Goal: Information Seeking & Learning: Understand process/instructions

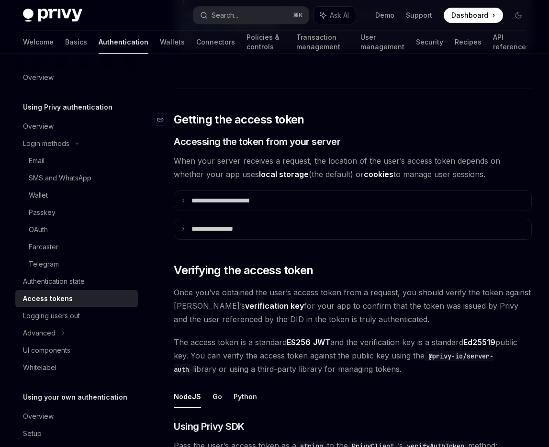
scroll to position [1138, 0]
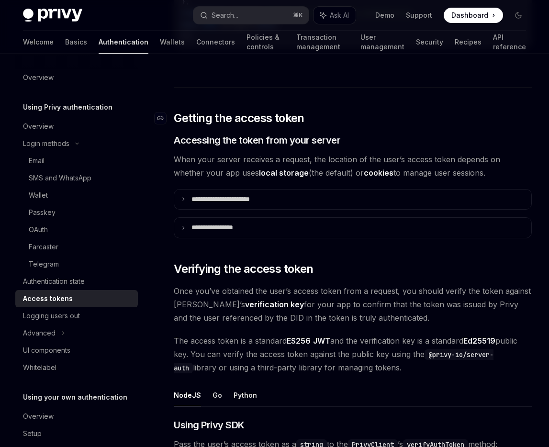
click at [255, 195] on p "**********" at bounding box center [232, 199] width 80 height 9
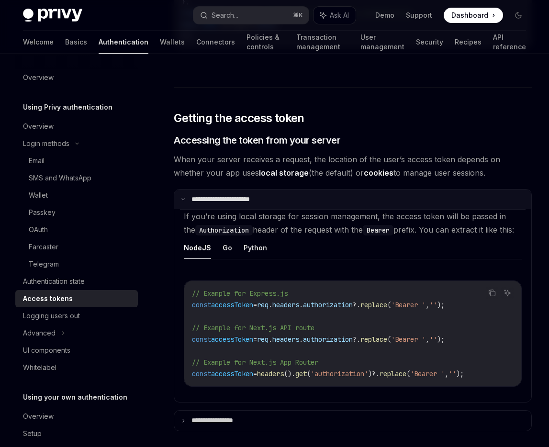
click at [227, 202] on p "**********" at bounding box center [230, 199] width 77 height 9
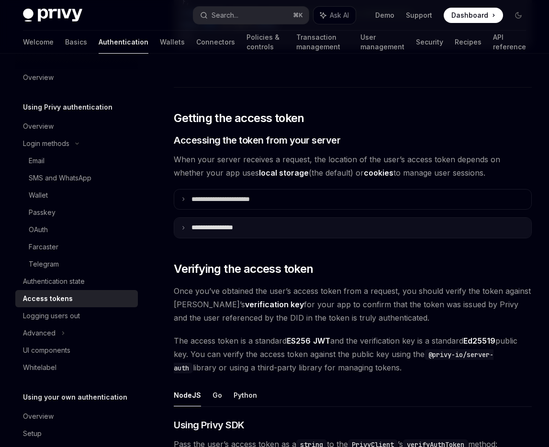
click at [193, 222] on summary "**********" at bounding box center [352, 228] width 357 height 20
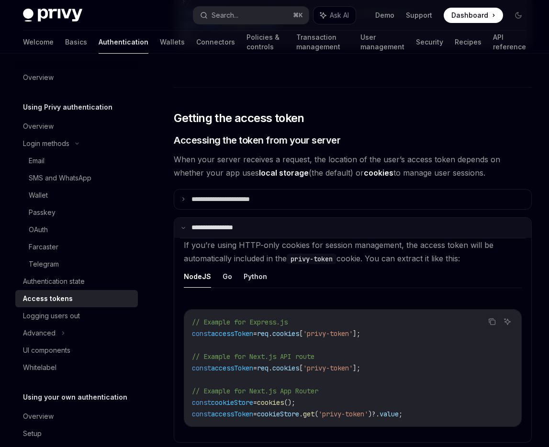
click at [193, 222] on summary "**********" at bounding box center [352, 228] width 357 height 20
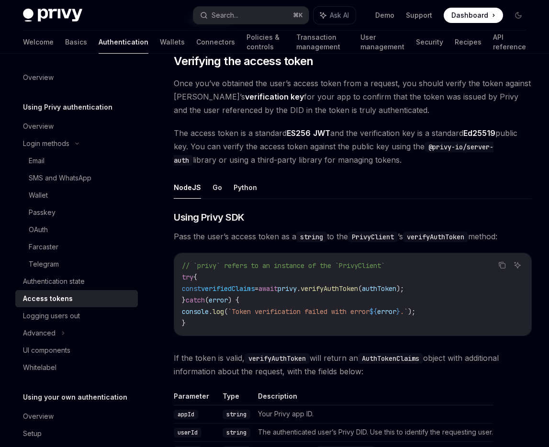
scroll to position [1365, 0]
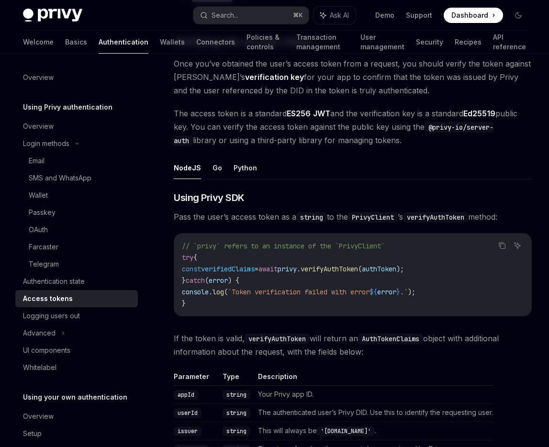
click at [373, 213] on code "PrivyClient" at bounding box center [373, 217] width 50 height 11
click at [432, 214] on code "verifyAuthToken" at bounding box center [435, 217] width 65 height 11
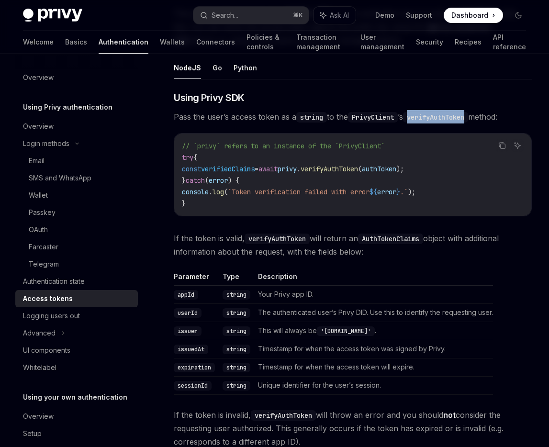
scroll to position [1476, 0]
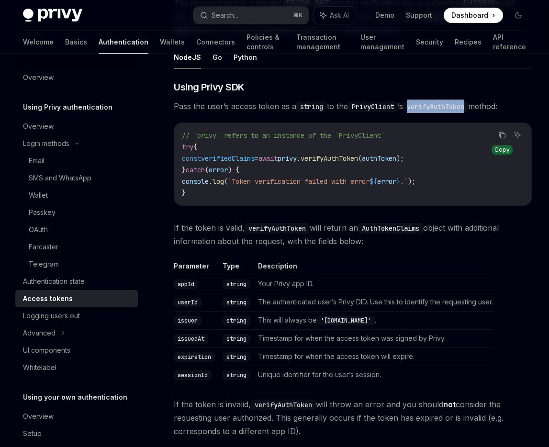
click at [501, 136] on icon "Copy the contents from the code block" at bounding box center [503, 135] width 8 height 8
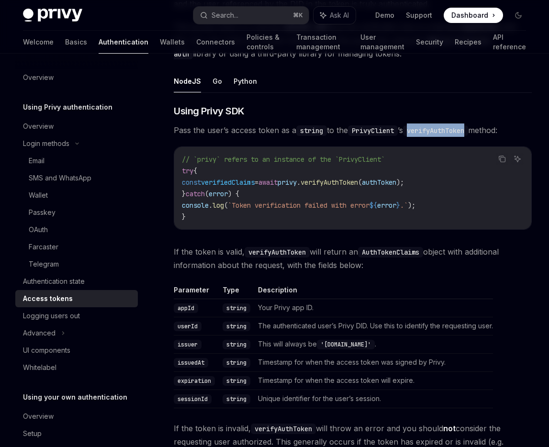
click at [297, 182] on span "privy" at bounding box center [287, 182] width 19 height 9
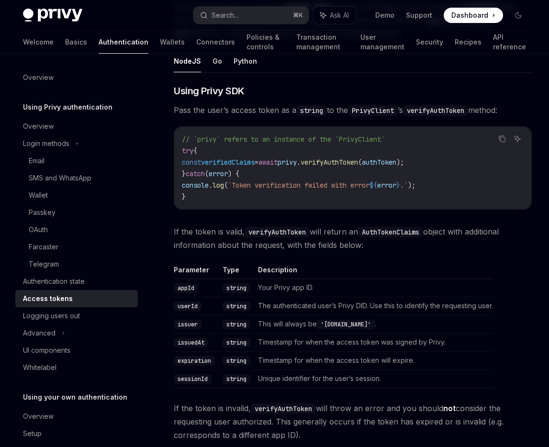
scroll to position [1475, 0]
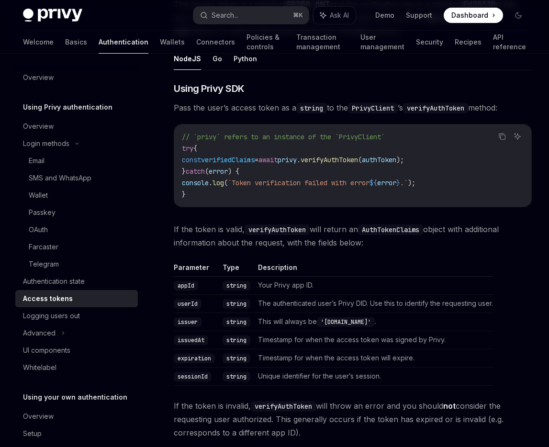
click at [431, 149] on code "// `privy` refers to an instance of the `PrivyClient` try { const verifiedClaim…" at bounding box center [353, 165] width 342 height 69
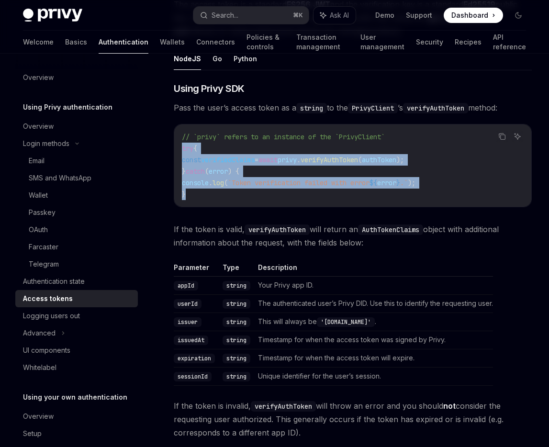
drag, startPoint x: 181, startPoint y: 148, endPoint x: 208, endPoint y: 194, distance: 53.5
click at [208, 194] on div "// `privy` refers to an instance of the `PrivyClient` try { const verifiedClaim…" at bounding box center [352, 166] width 357 height 82
copy code "try { const verifiedClaims = await privy . verifyAuthToken ( authToken ); } cat…"
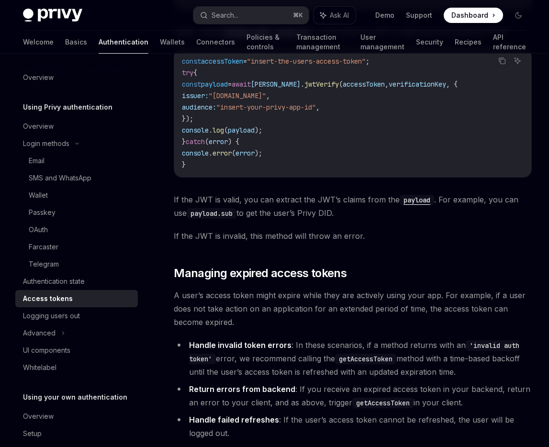
scroll to position [2436, 0]
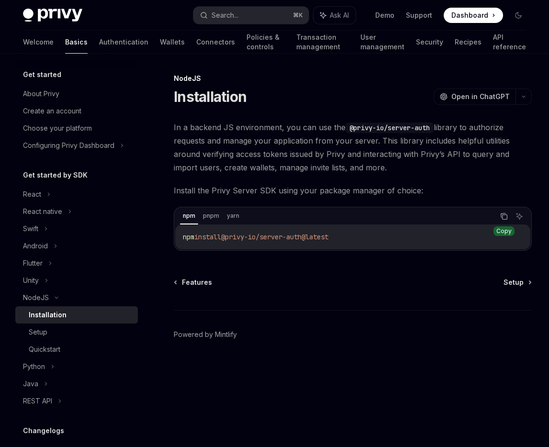
click at [506, 214] on icon "Copy the contents from the code block" at bounding box center [504, 217] width 8 height 8
click at [71, 332] on div "Setup" at bounding box center [80, 332] width 103 height 11
type textarea "*"
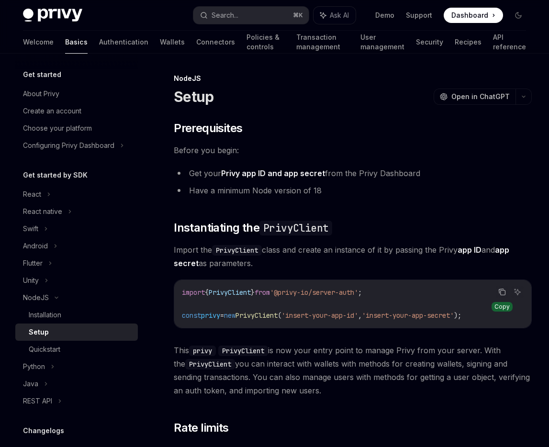
click at [505, 291] on icon "Copy the contents from the code block" at bounding box center [503, 293] width 5 height 5
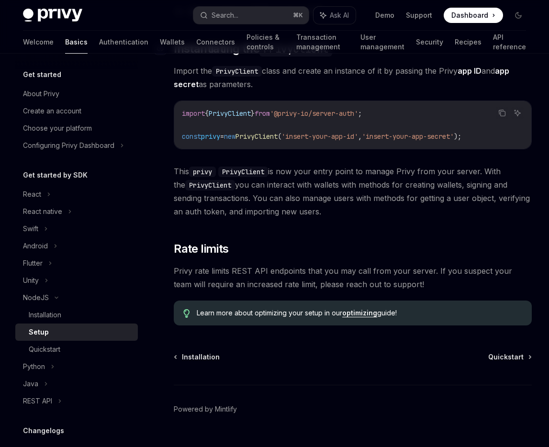
scroll to position [200, 0]
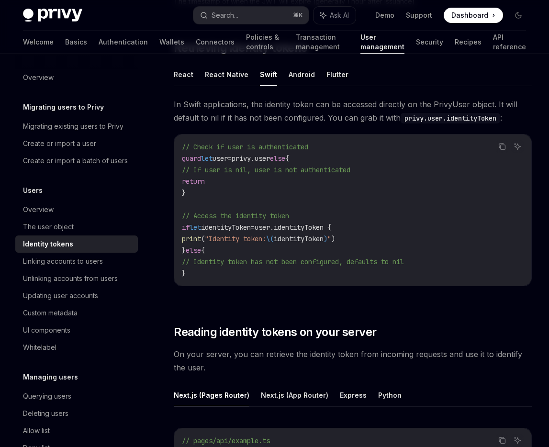
scroll to position [817, 0]
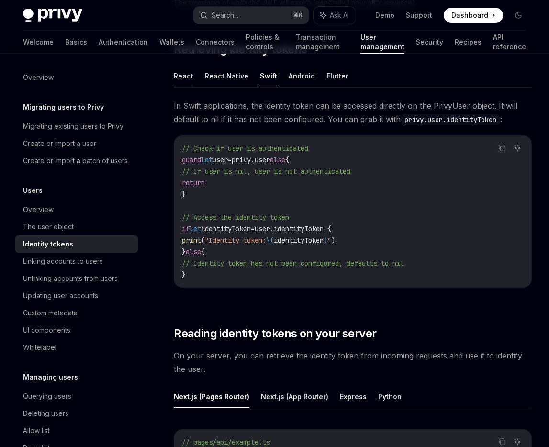
click at [184, 73] on button "React" at bounding box center [184, 76] width 20 height 23
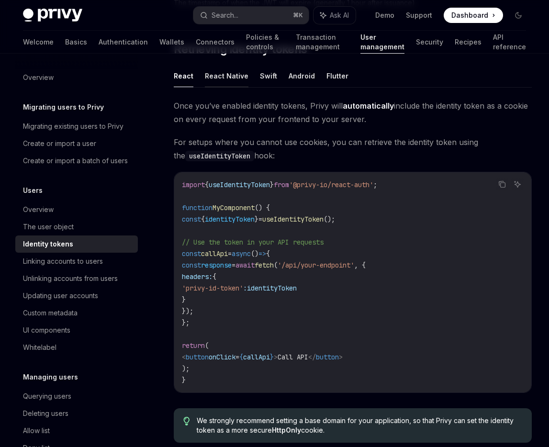
click at [226, 76] on button "React Native" at bounding box center [227, 76] width 44 height 23
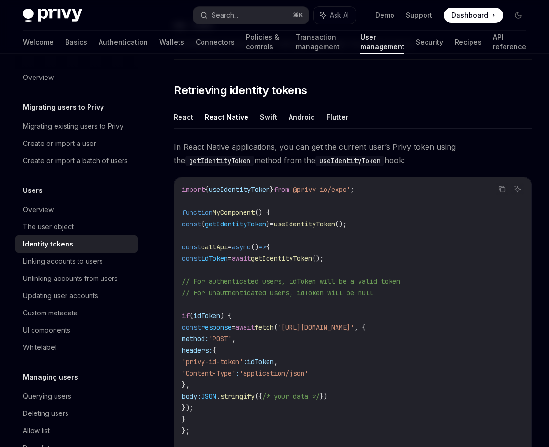
scroll to position [775, 0]
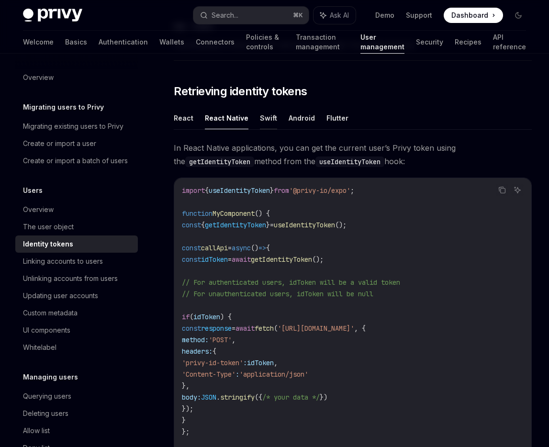
click at [264, 121] on button "Swift" at bounding box center [268, 118] width 17 height 23
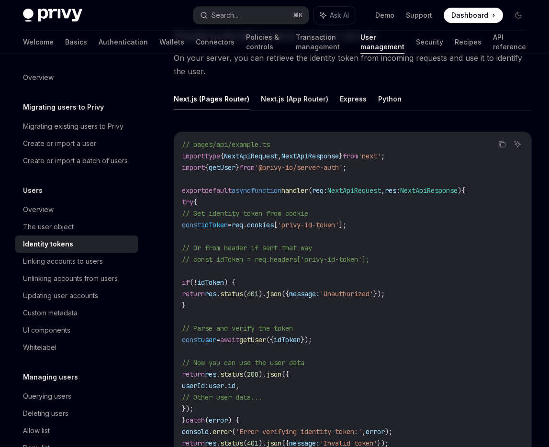
scroll to position [1116, 0]
click at [302, 105] on button "Next.js (App Router)" at bounding box center [295, 98] width 68 height 23
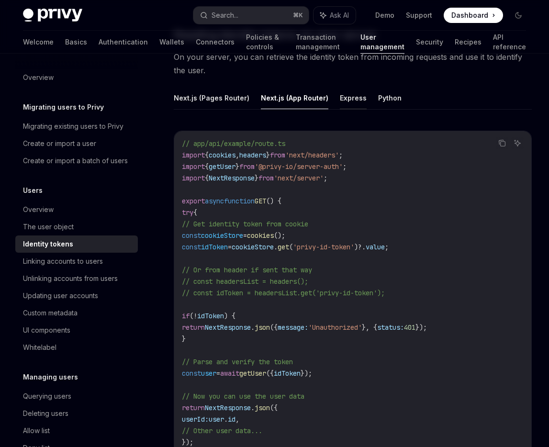
click at [341, 97] on button "Express" at bounding box center [353, 98] width 27 height 23
type textarea "*"
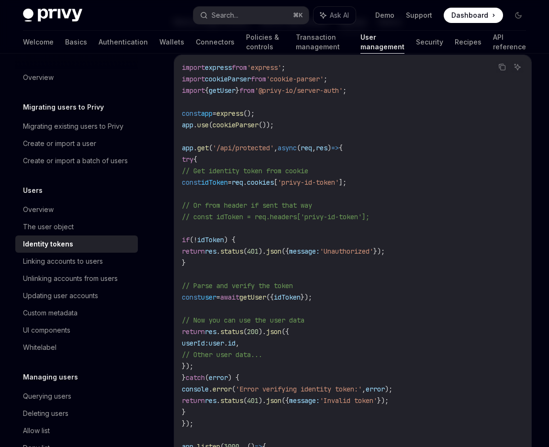
scroll to position [1193, 0]
click at [274, 184] on span "cookies" at bounding box center [260, 182] width 27 height 9
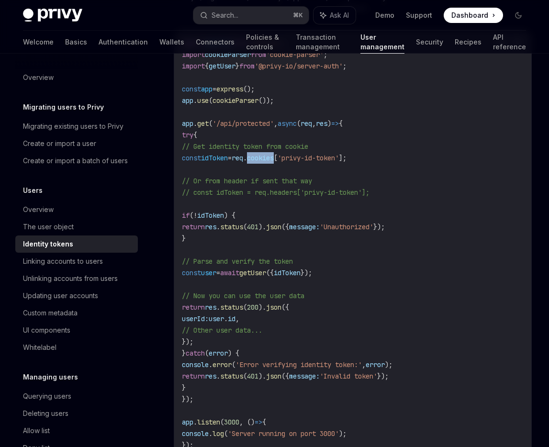
scroll to position [1217, 0]
click at [241, 220] on code "import express from 'express' ; import cookieParser from 'cookie-parser' ; impo…" at bounding box center [353, 244] width 342 height 414
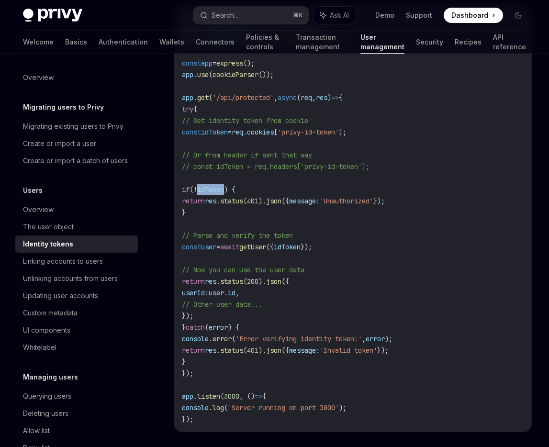
scroll to position [1243, 0]
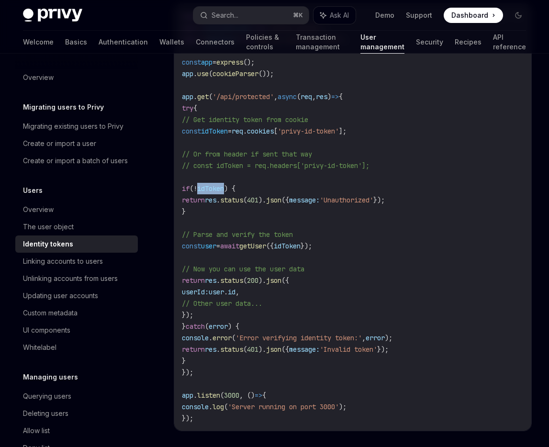
click at [216, 245] on span "user" at bounding box center [208, 246] width 15 height 9
drag, startPoint x: 198, startPoint y: 234, endPoint x: 345, endPoint y: 230, distance: 147.1
click at [346, 231] on code "import express from 'express' ; import cookieParser from 'cookie-parser' ; impo…" at bounding box center [353, 218] width 342 height 414
click at [266, 246] on span "getUser" at bounding box center [252, 246] width 27 height 9
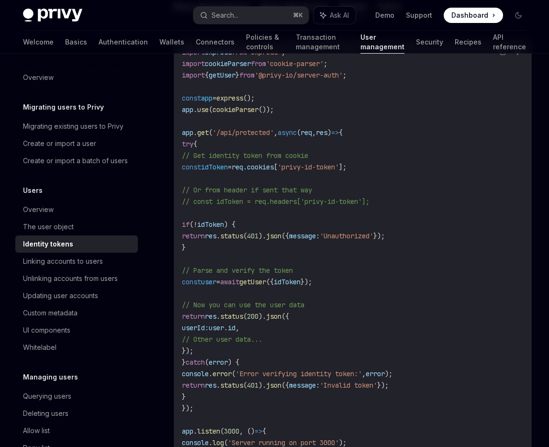
scroll to position [1215, 0]
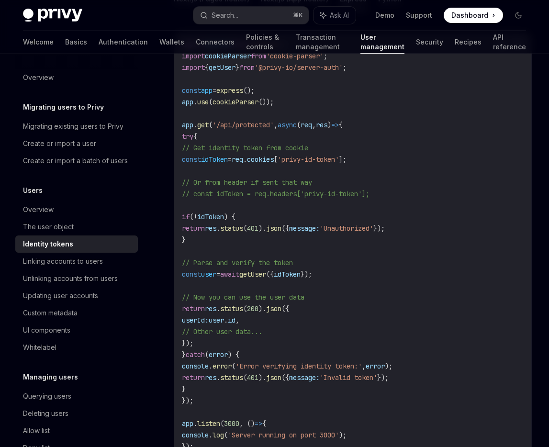
click at [216, 270] on span "user" at bounding box center [208, 274] width 15 height 9
drag, startPoint x: 197, startPoint y: 264, endPoint x: 404, endPoint y: 272, distance: 206.6
click at [404, 272] on code "import express from 'express' ; import cookieParser from 'cookie-parser' ; impo…" at bounding box center [353, 246] width 342 height 414
copy code "// Parse and verify the token const user = await getUser ({ idToken });"
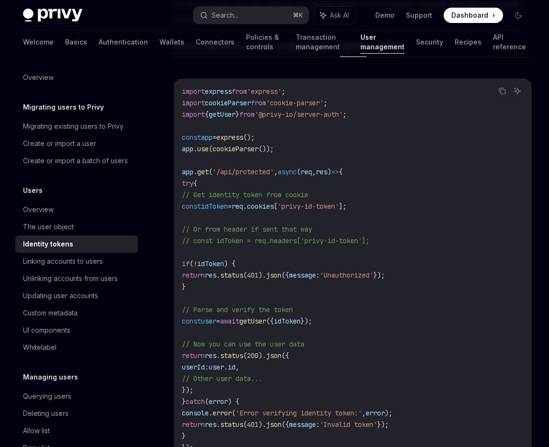
scroll to position [1161, 0]
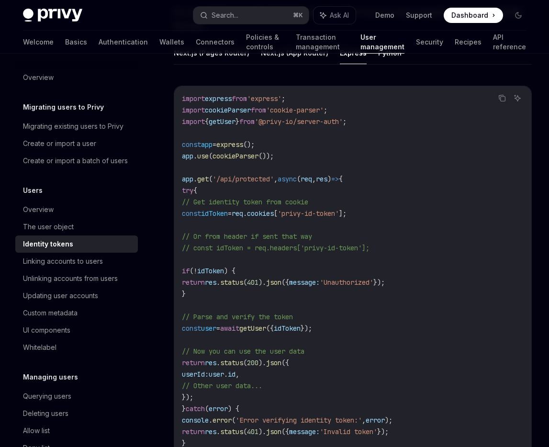
click at [367, 116] on code "import express from 'express' ; import cookieParser from 'cookie-parser' ; impo…" at bounding box center [353, 300] width 342 height 414
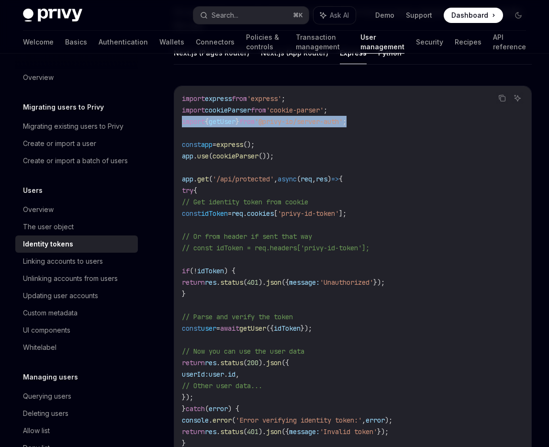
drag, startPoint x: 382, startPoint y: 119, endPoint x: 182, endPoint y: 119, distance: 199.7
click at [182, 119] on code "import express from 'express' ; import cookieParser from 'cookie-parser' ; impo…" at bounding box center [353, 300] width 342 height 414
copy span "import { getUser } from '@privy-io/server-auth' ;"
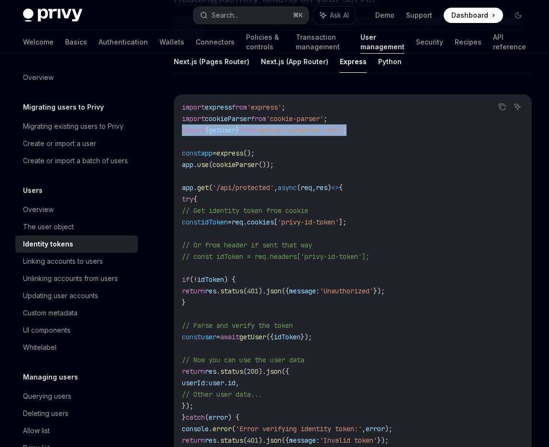
click at [321, 131] on span "'@privy-io/server-auth'" at bounding box center [299, 130] width 88 height 9
drag, startPoint x: 383, startPoint y: 126, endPoint x: 180, endPoint y: 133, distance: 203.7
click at [180, 133] on div "import express from 'express' ; import cookieParser from 'cookie-parser' ; impo…" at bounding box center [352, 308] width 357 height 427
copy span "import { getUser } from '@privy-io/server-auth' ;"
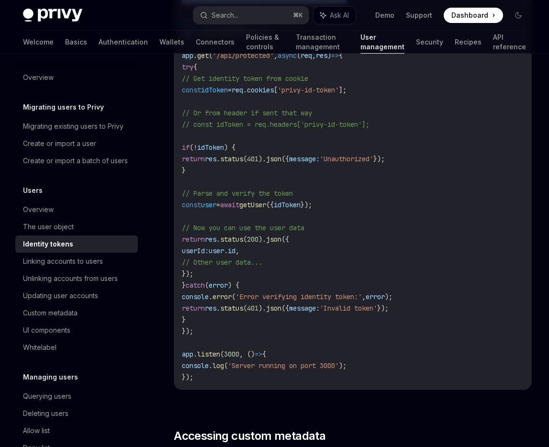
scroll to position [1285, 0]
click at [238, 213] on code "import express from 'express' ; import cookieParser from 'cookie-parser' ; impo…" at bounding box center [353, 175] width 342 height 414
drag, startPoint x: 199, startPoint y: 203, endPoint x: 405, endPoint y: 201, distance: 205.5
click at [405, 201] on code "import express from 'express' ; import cookieParser from 'cookie-parser' ; impo…" at bounding box center [353, 175] width 342 height 414
copy span "const user = await getUser ({ idToken });"
